Goal: Check status: Check status

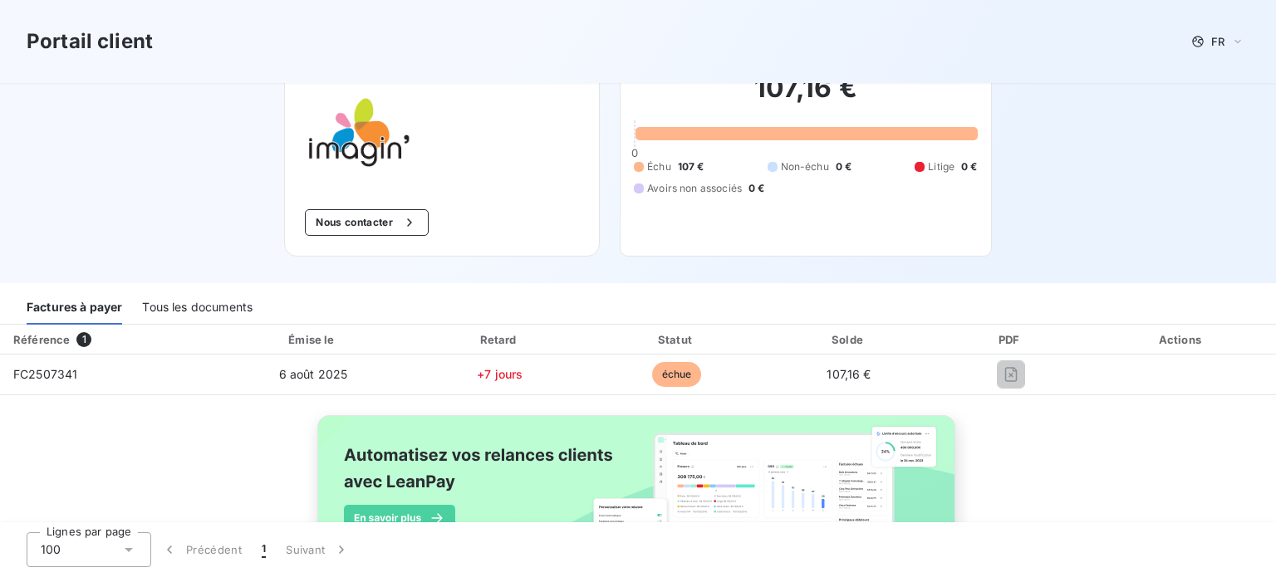
scroll to position [186, 0]
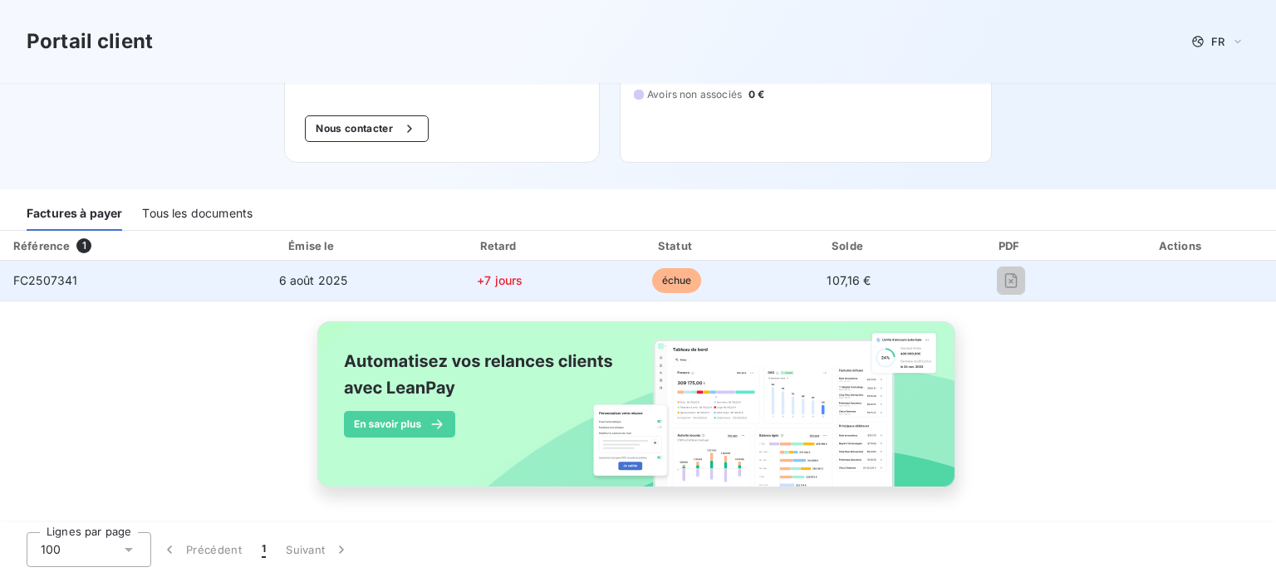
click at [216, 283] on td "6 août 2025" at bounding box center [313, 281] width 194 height 40
click at [660, 280] on span "échue" at bounding box center [677, 280] width 50 height 25
click at [77, 268] on td "FC2507341" at bounding box center [108, 281] width 216 height 40
click at [64, 275] on span "FC2507341" at bounding box center [45, 280] width 64 height 14
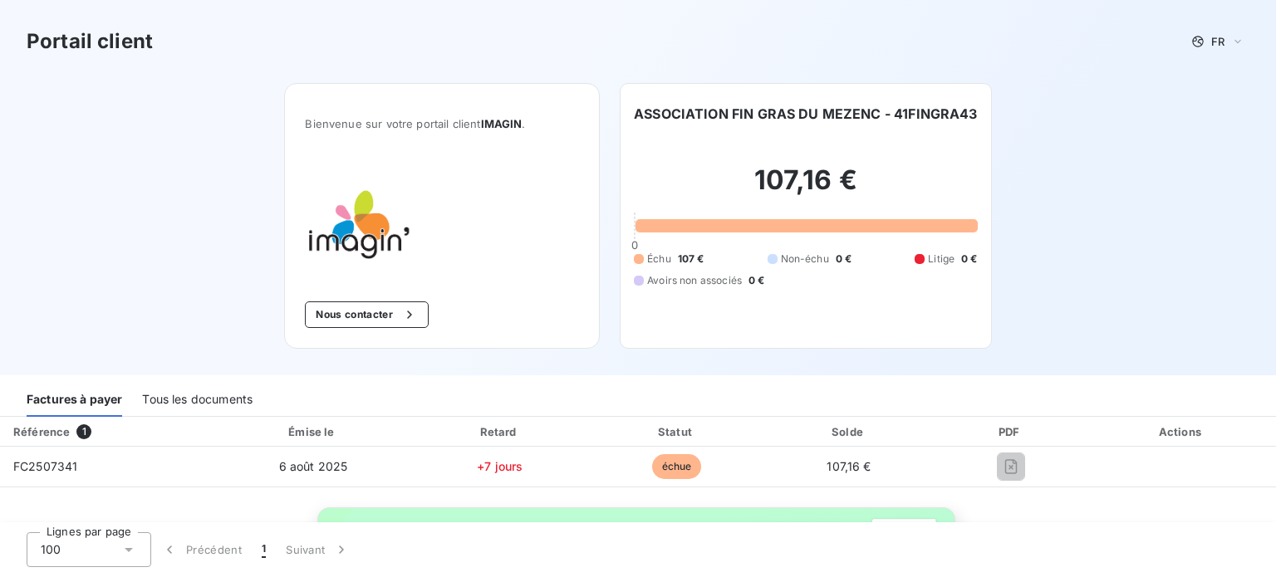
scroll to position [0, 0]
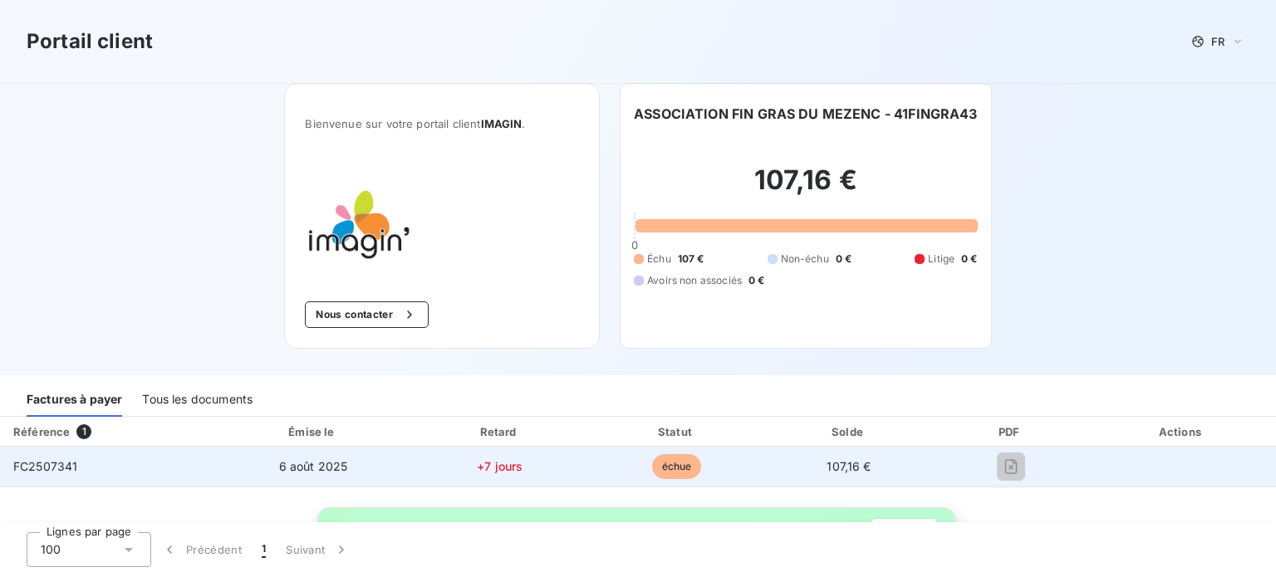
click at [89, 455] on td "FC2507341" at bounding box center [108, 467] width 216 height 40
click at [494, 464] on span "+7 jours" at bounding box center [500, 466] width 46 height 14
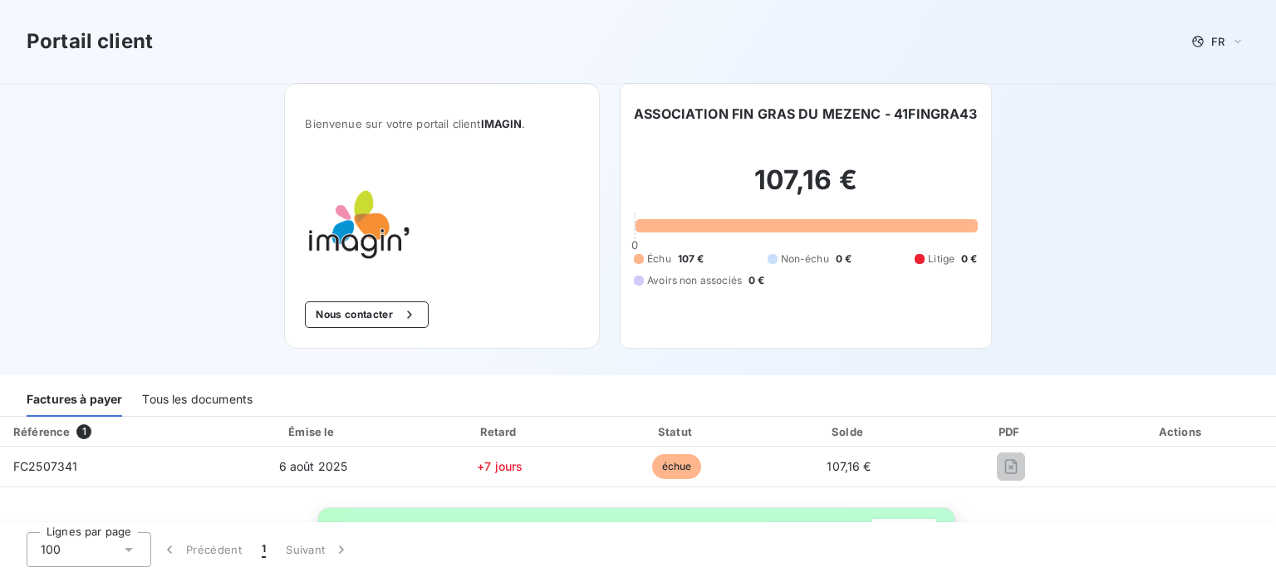
click at [160, 399] on div "Tous les documents" at bounding box center [197, 399] width 111 height 35
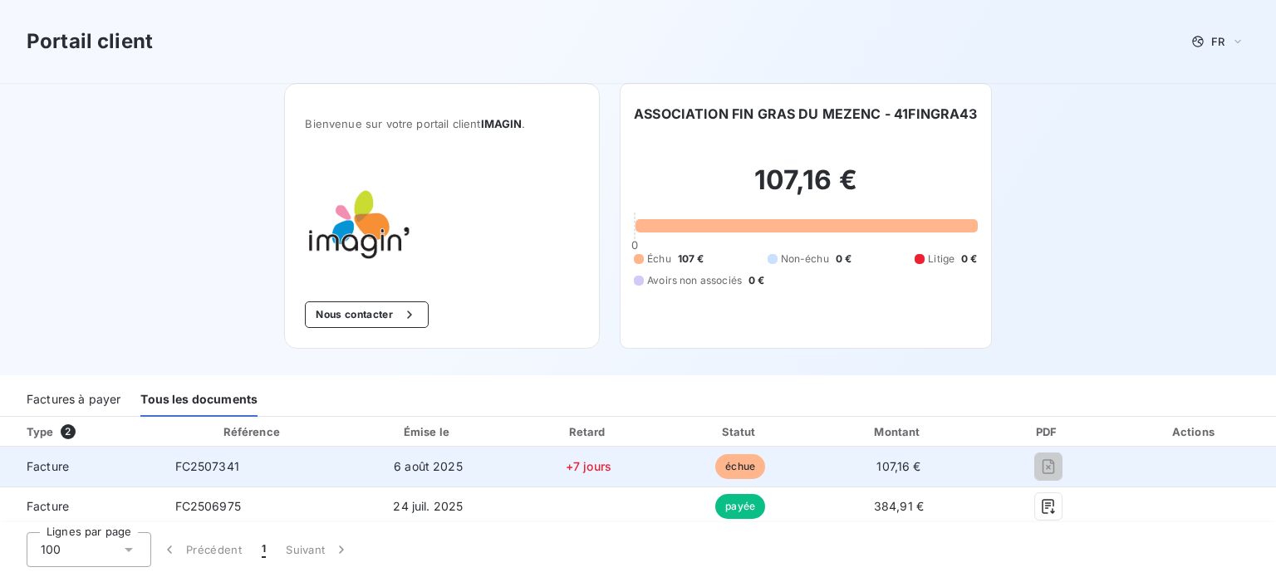
click at [121, 459] on span "Facture" at bounding box center [80, 467] width 135 height 17
